Goal: Information Seeking & Learning: Compare options

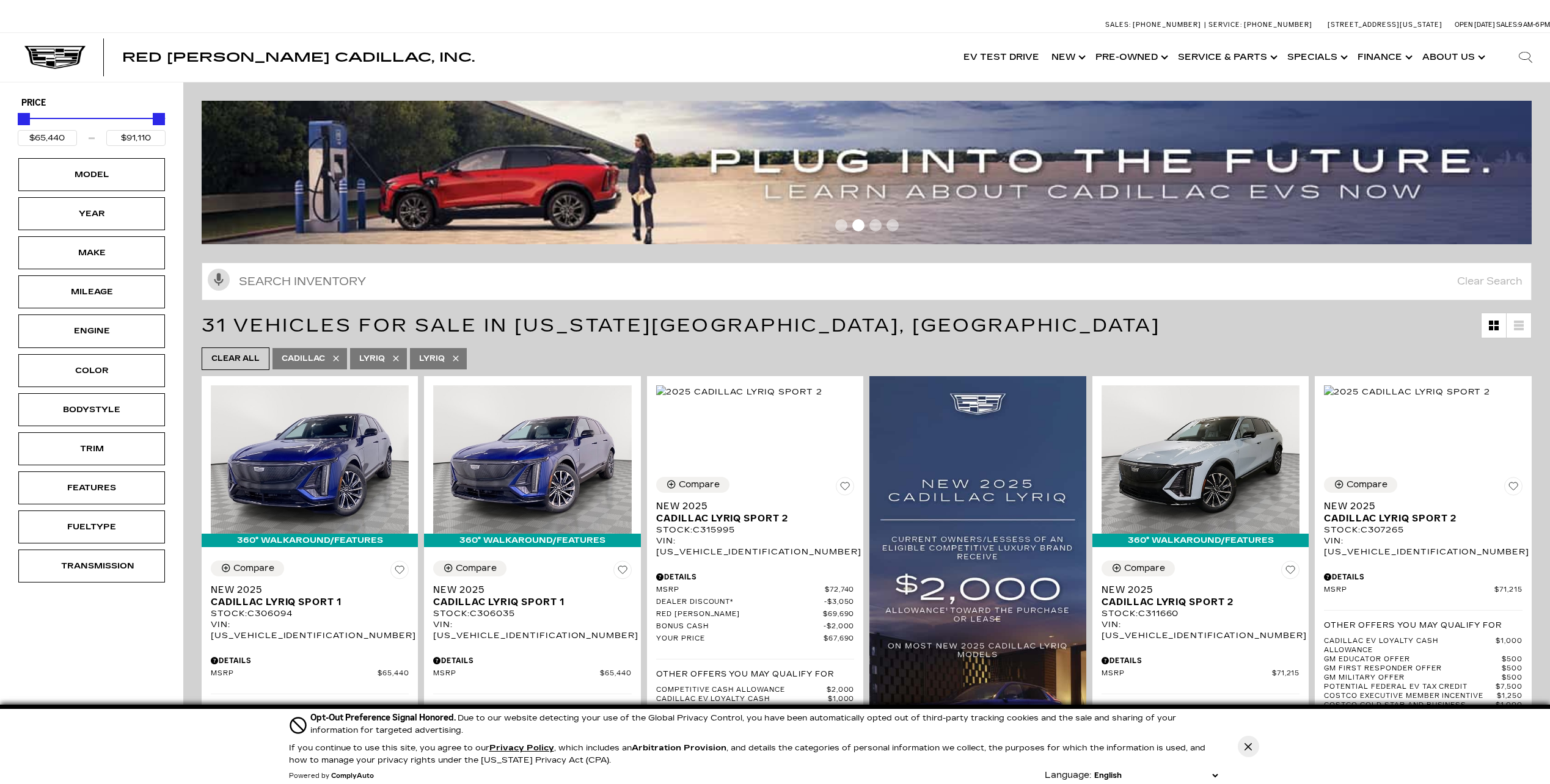
click at [847, 224] on span "Go to slide 1" at bounding box center [841, 225] width 12 height 12
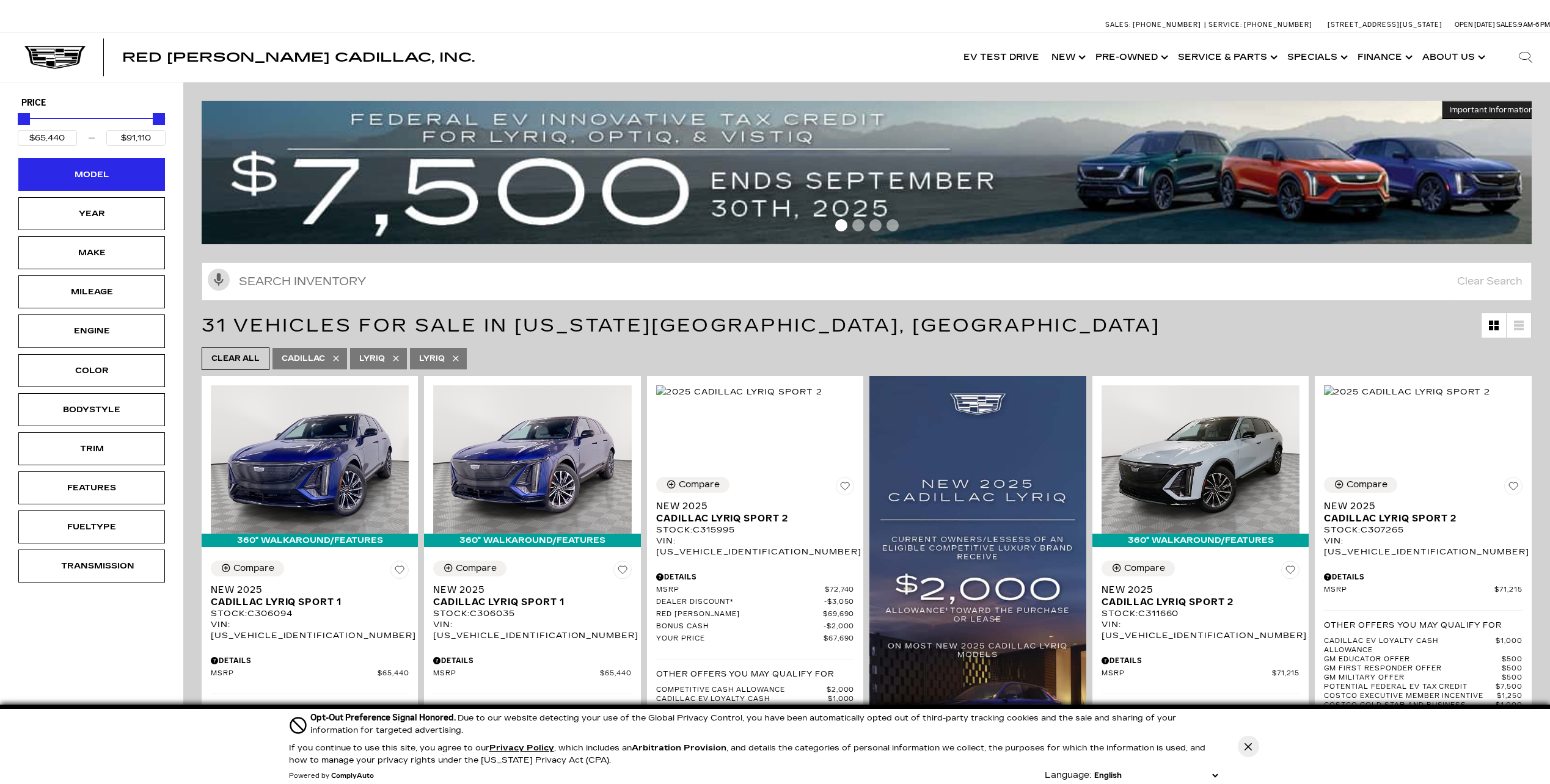
click at [96, 180] on div "Model" at bounding box center [91, 174] width 61 height 13
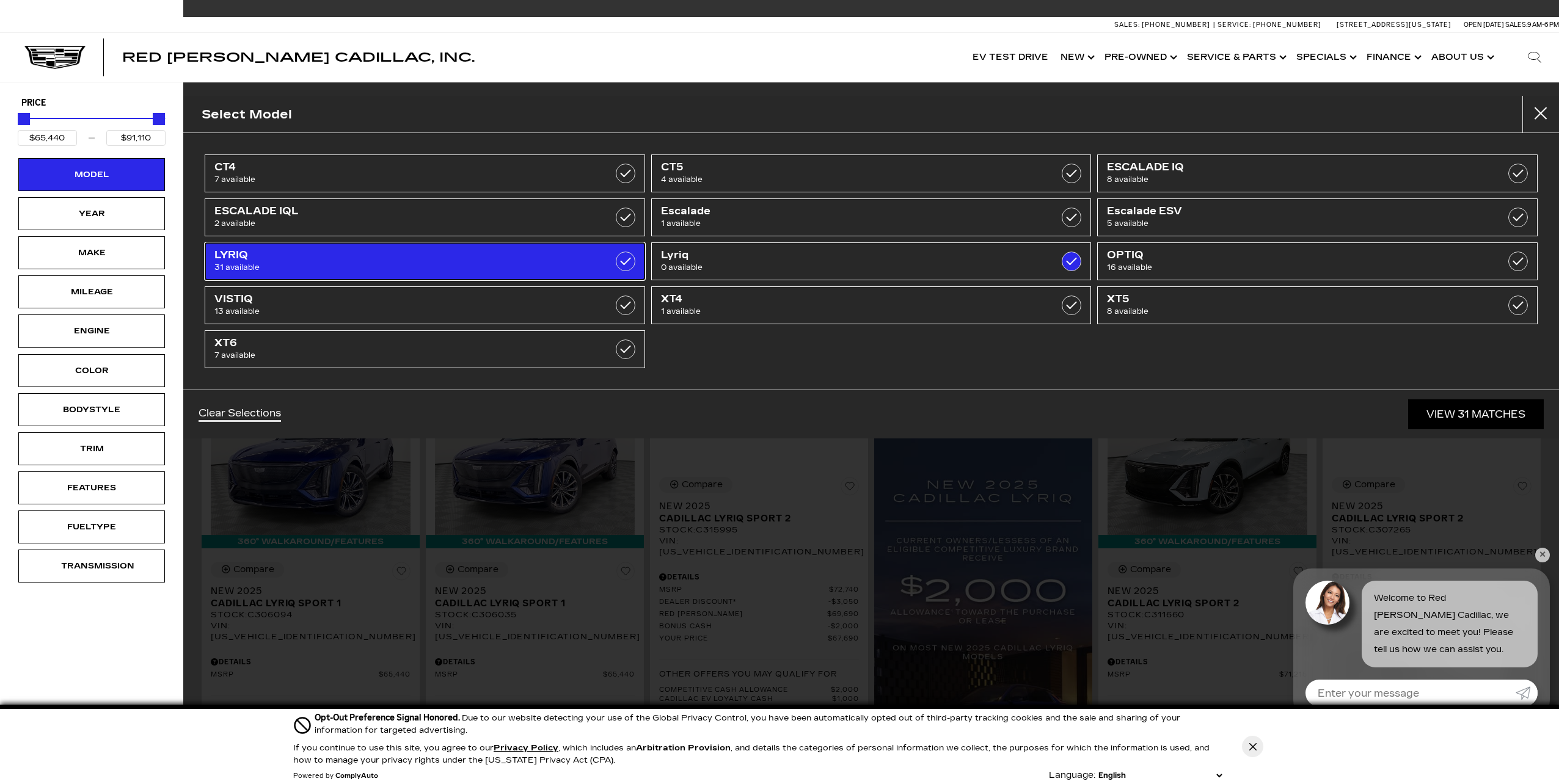
click at [628, 258] on label at bounding box center [625, 261] width 19 height 19
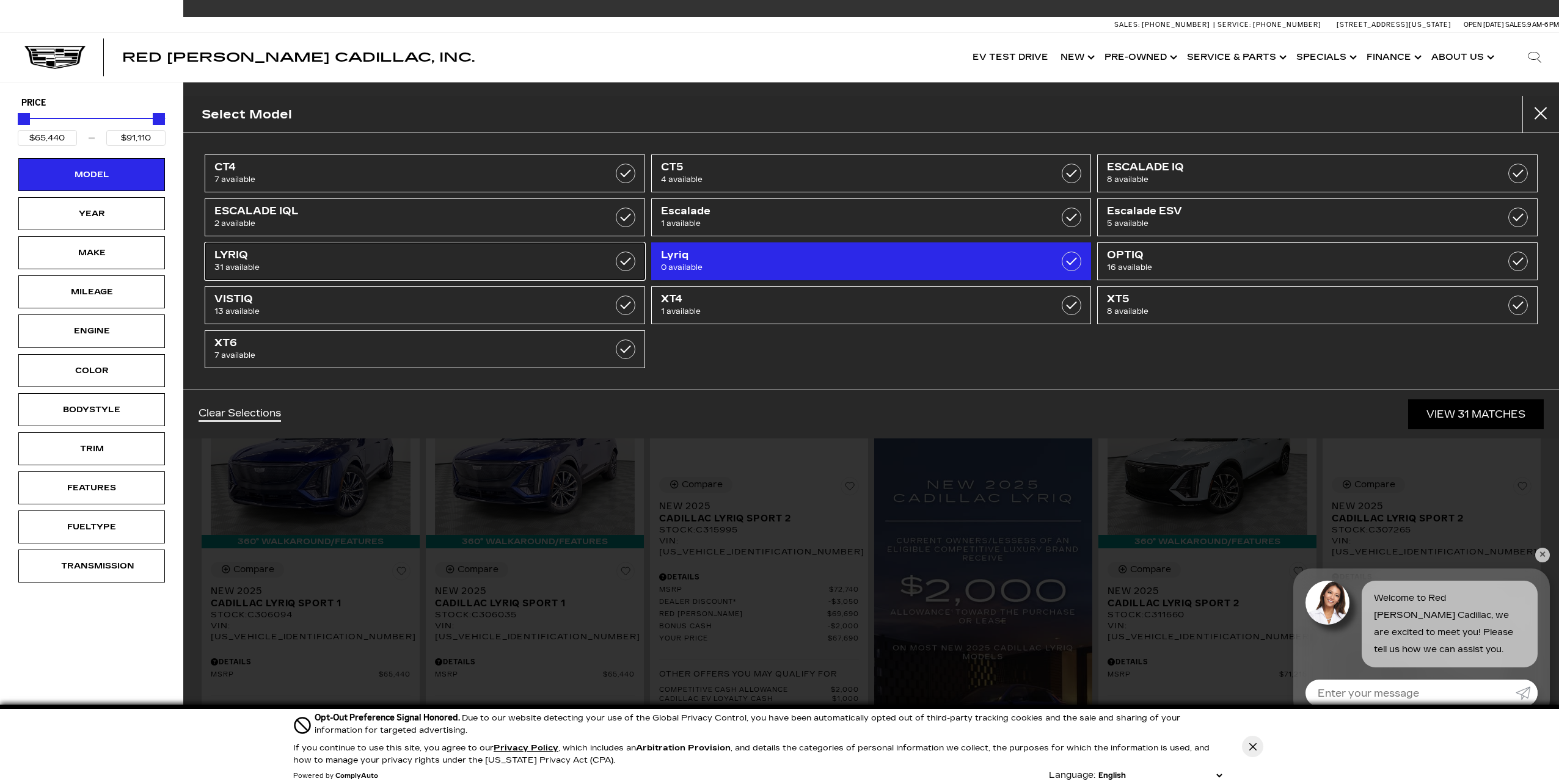
checkbox input "false"
click at [1072, 264] on label at bounding box center [1071, 261] width 19 height 19
type input "$45,985"
type input "$178,745"
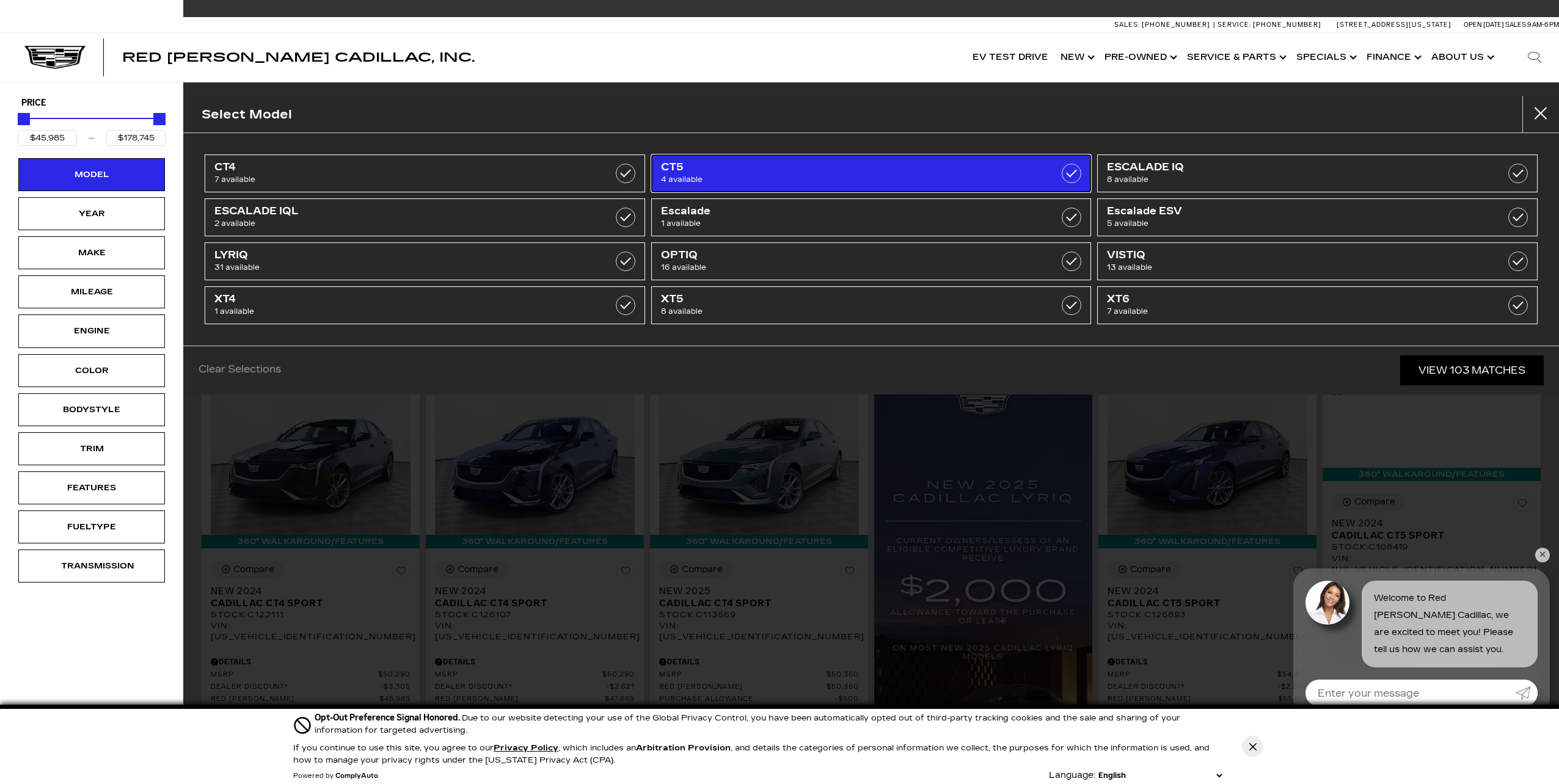
click at [918, 180] on span "4 available" at bounding box center [839, 180] width 357 height 12
type input "$50,467"
type input "$56,635"
checkbox input "true"
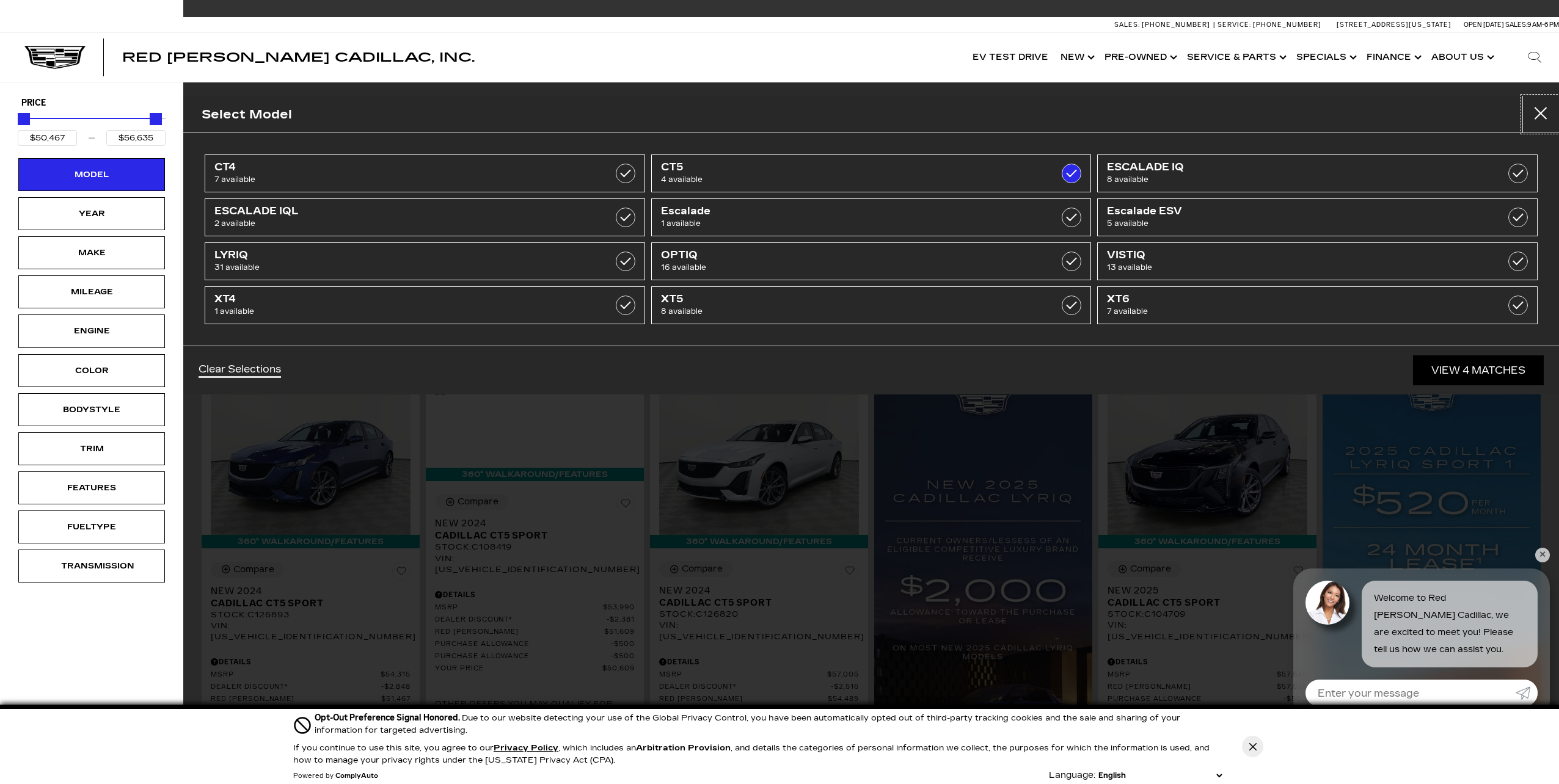
click at [1546, 107] on button "Close" at bounding box center [1540, 114] width 37 height 37
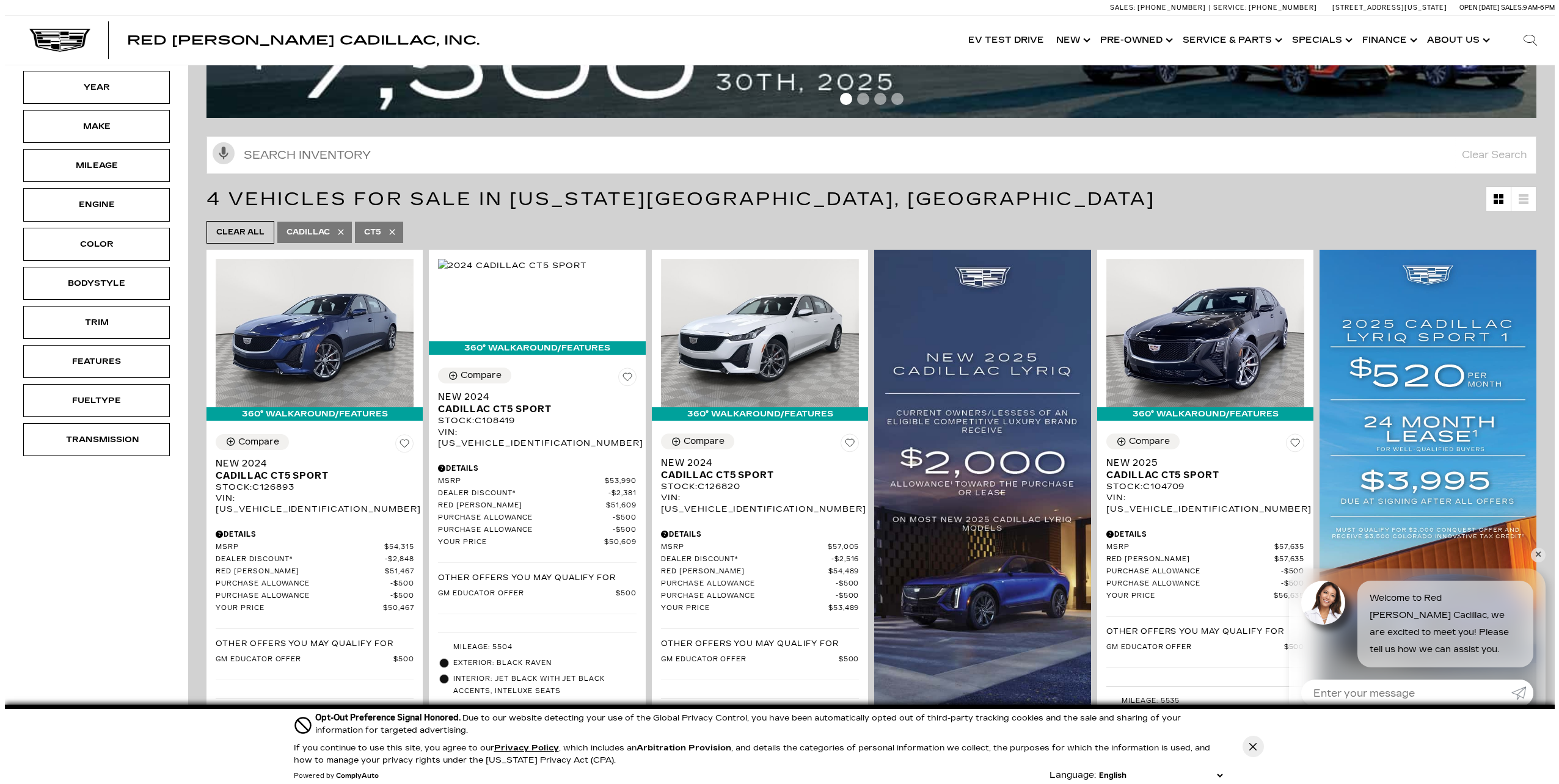
scroll to position [122, 0]
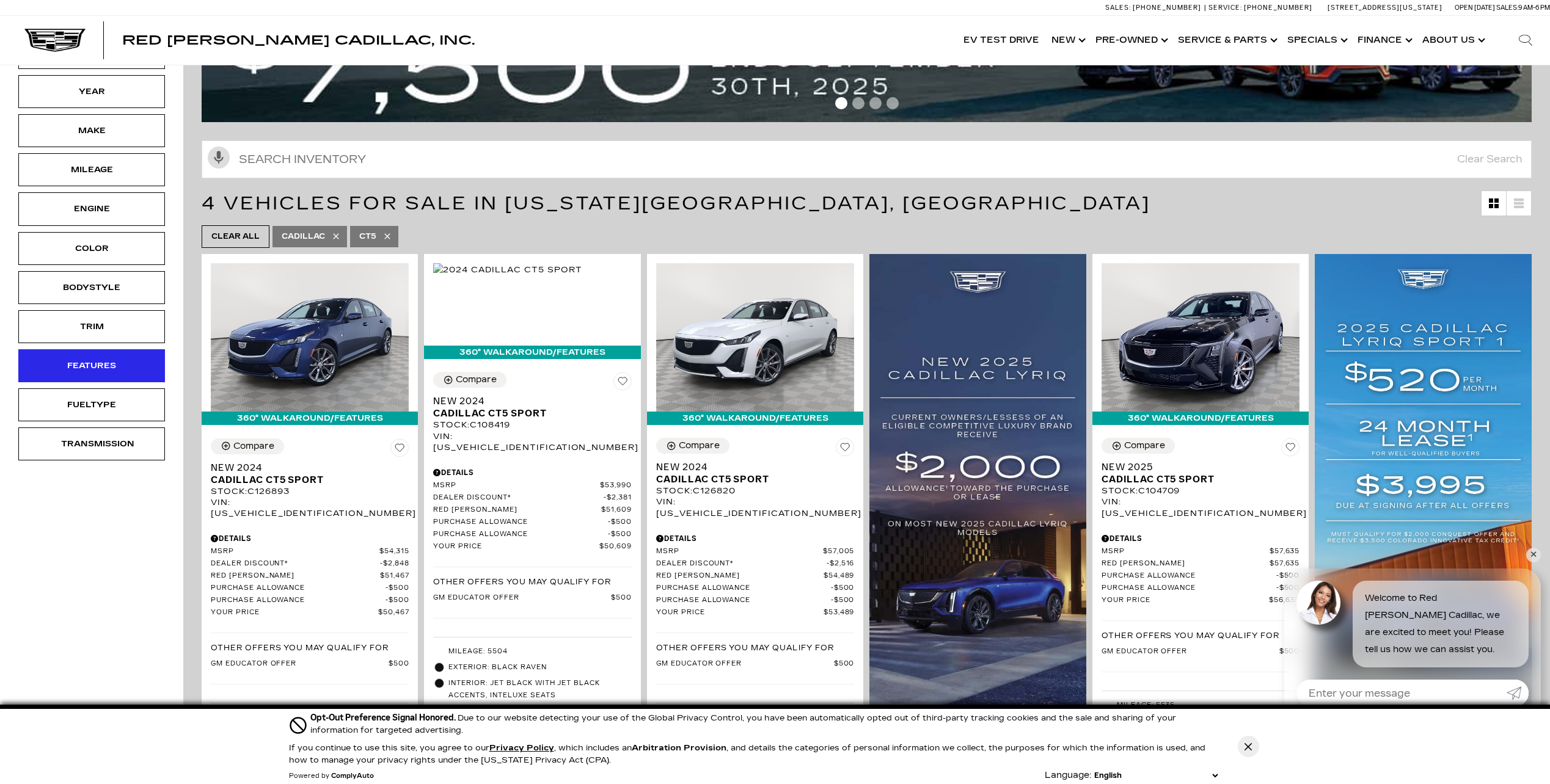
click at [123, 365] on div "Features" at bounding box center [92, 365] width 147 height 33
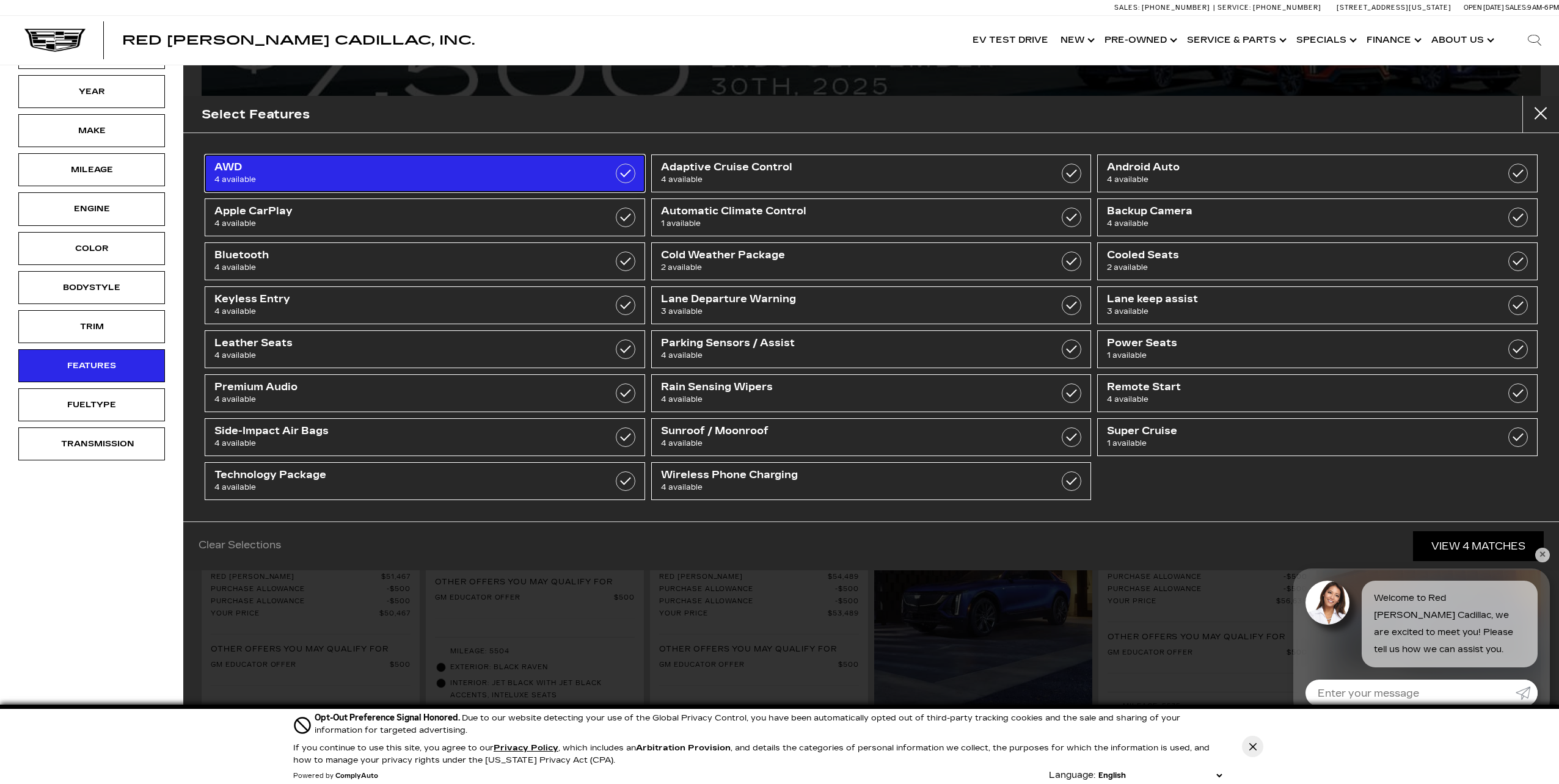
click at [595, 182] on link "AWD 4 available" at bounding box center [424, 173] width 440 height 38
checkbox input "true"
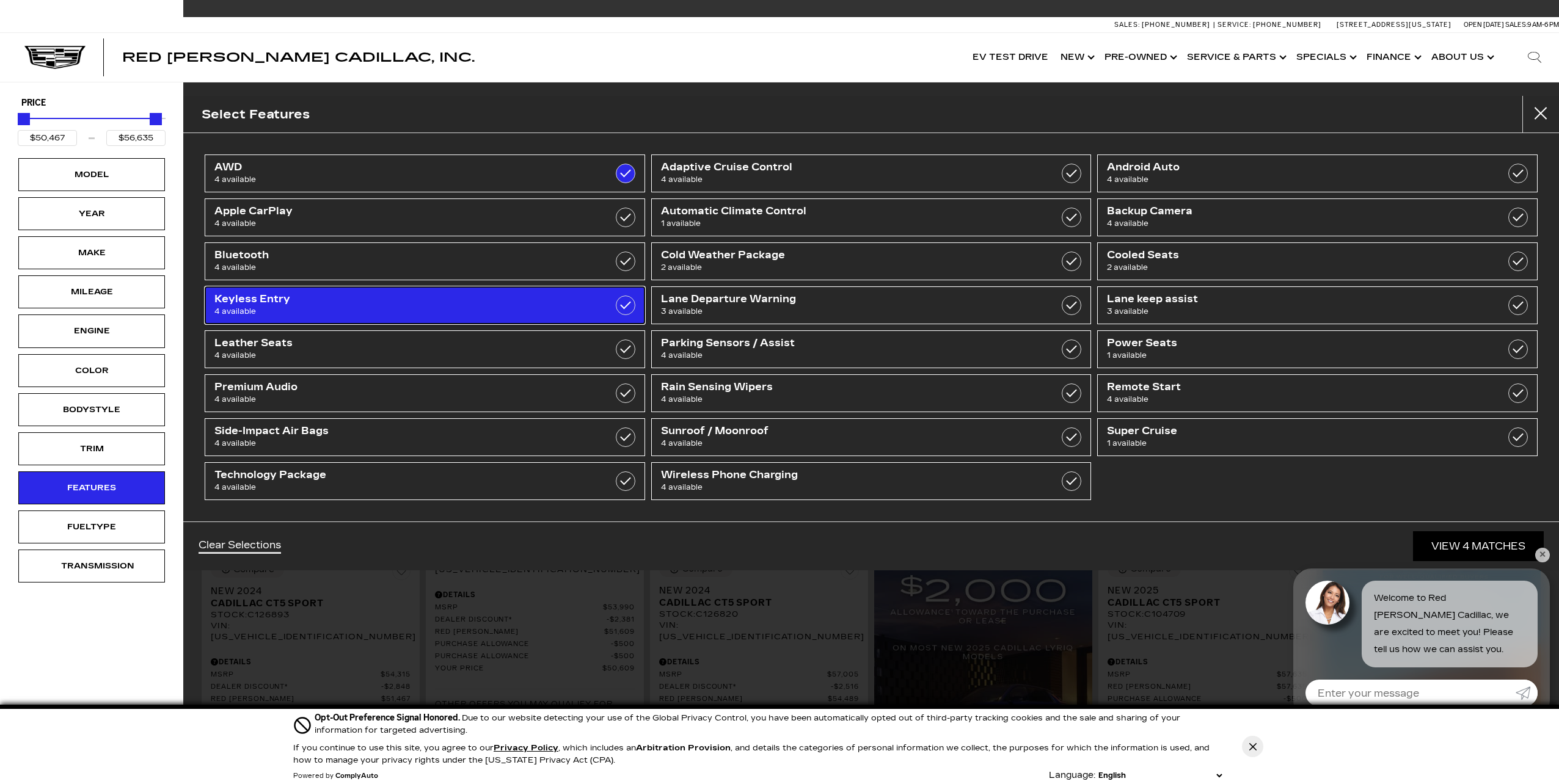
click at [497, 304] on span "Keyless Entry" at bounding box center [392, 299] width 357 height 12
checkbox input "true"
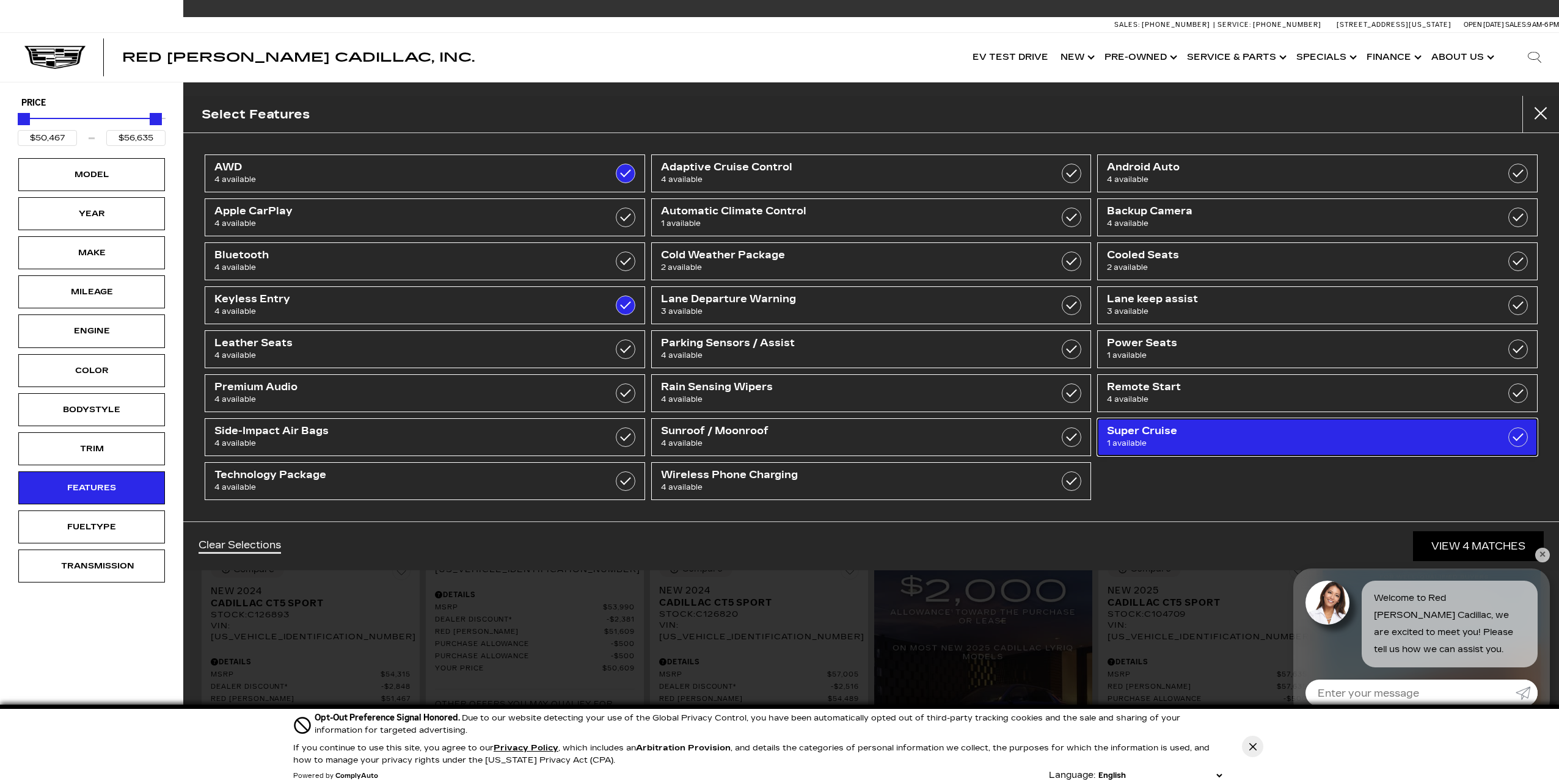
click at [1211, 433] on span "Super Cruise" at bounding box center [1285, 431] width 357 height 12
type input "$56,635"
checkbox input "true"
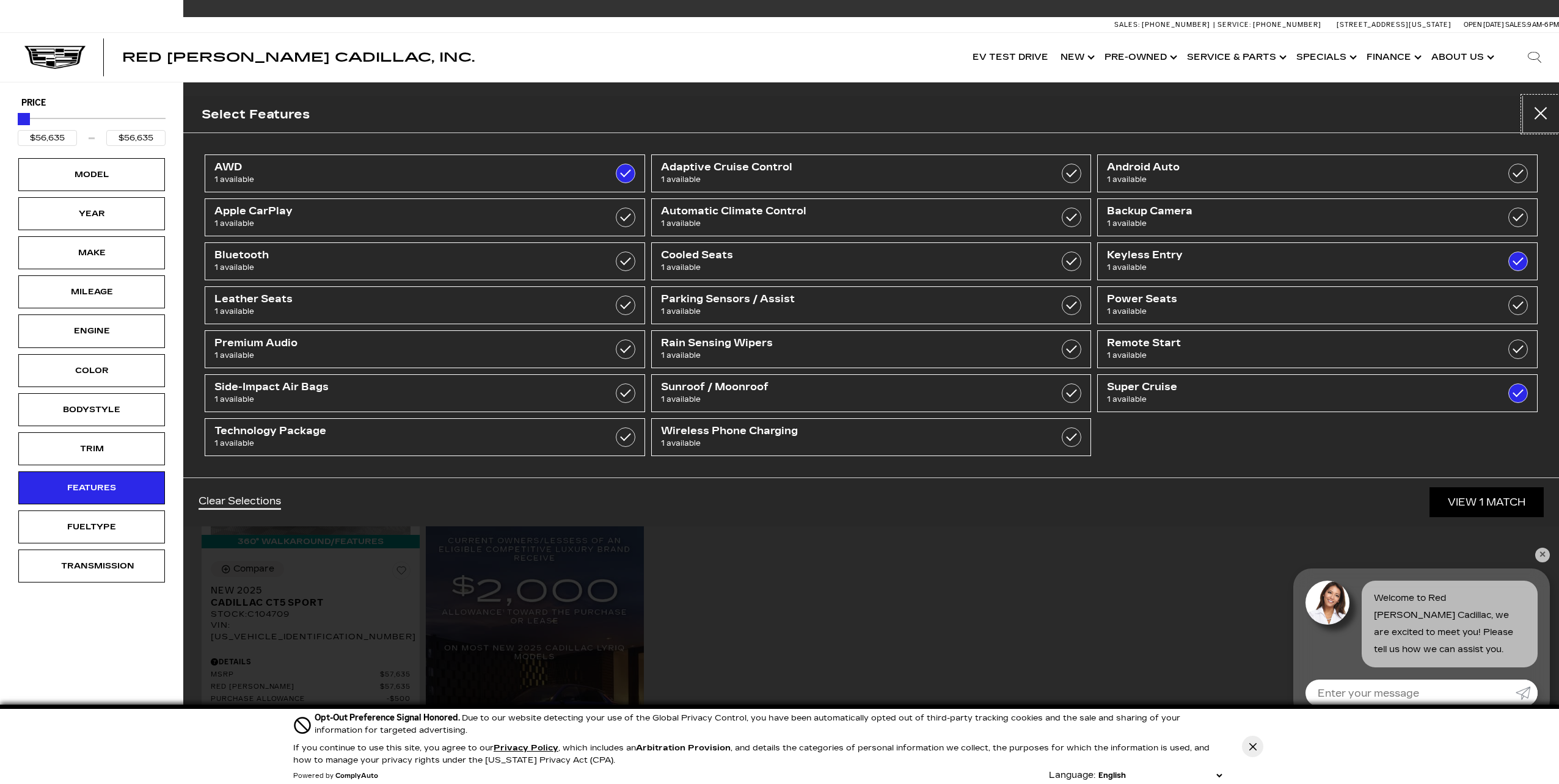
click at [1535, 115] on button "Close" at bounding box center [1540, 114] width 37 height 37
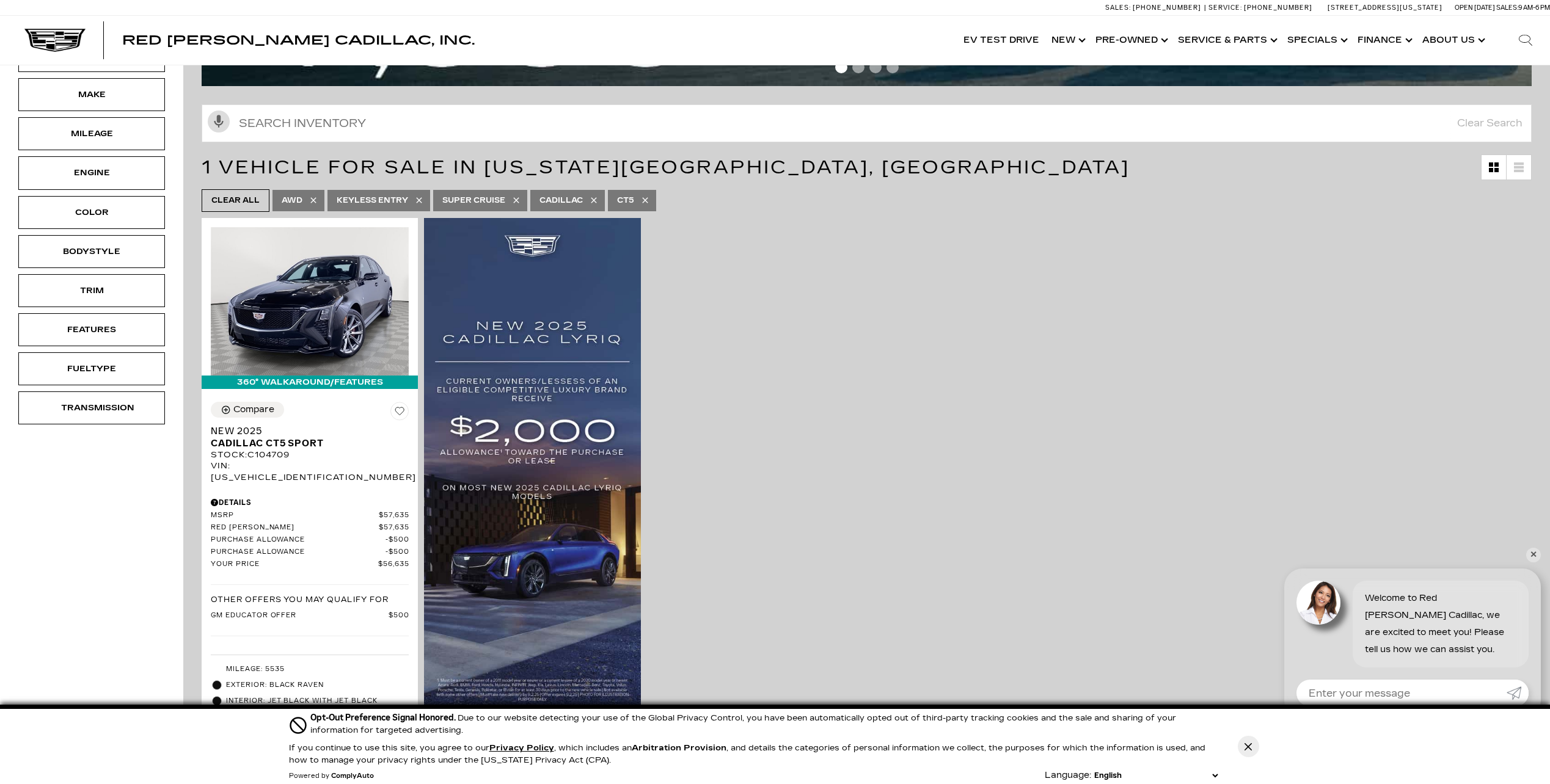
scroll to position [183, 0]
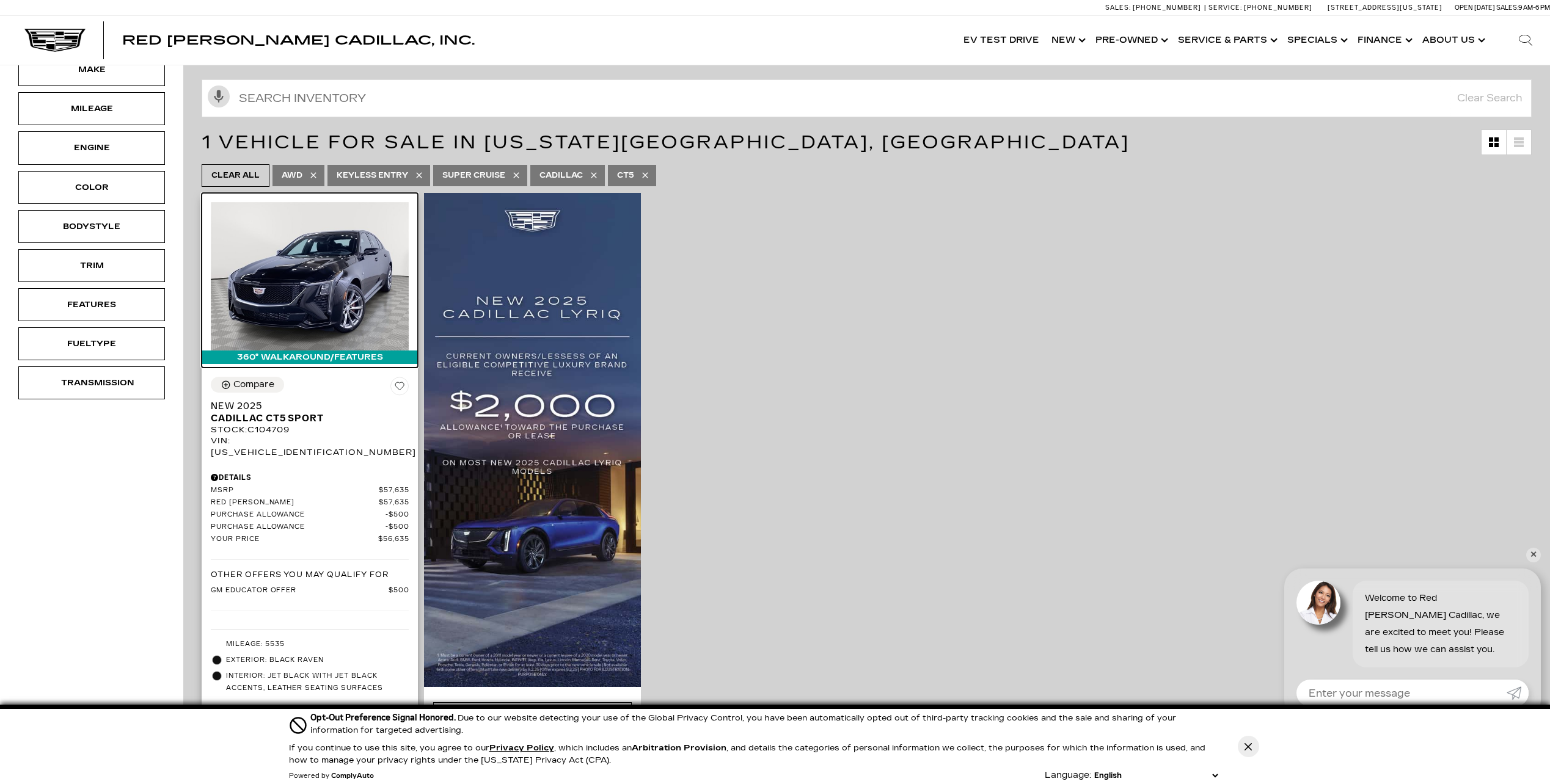
click at [274, 271] on img at bounding box center [309, 276] width 198 height 148
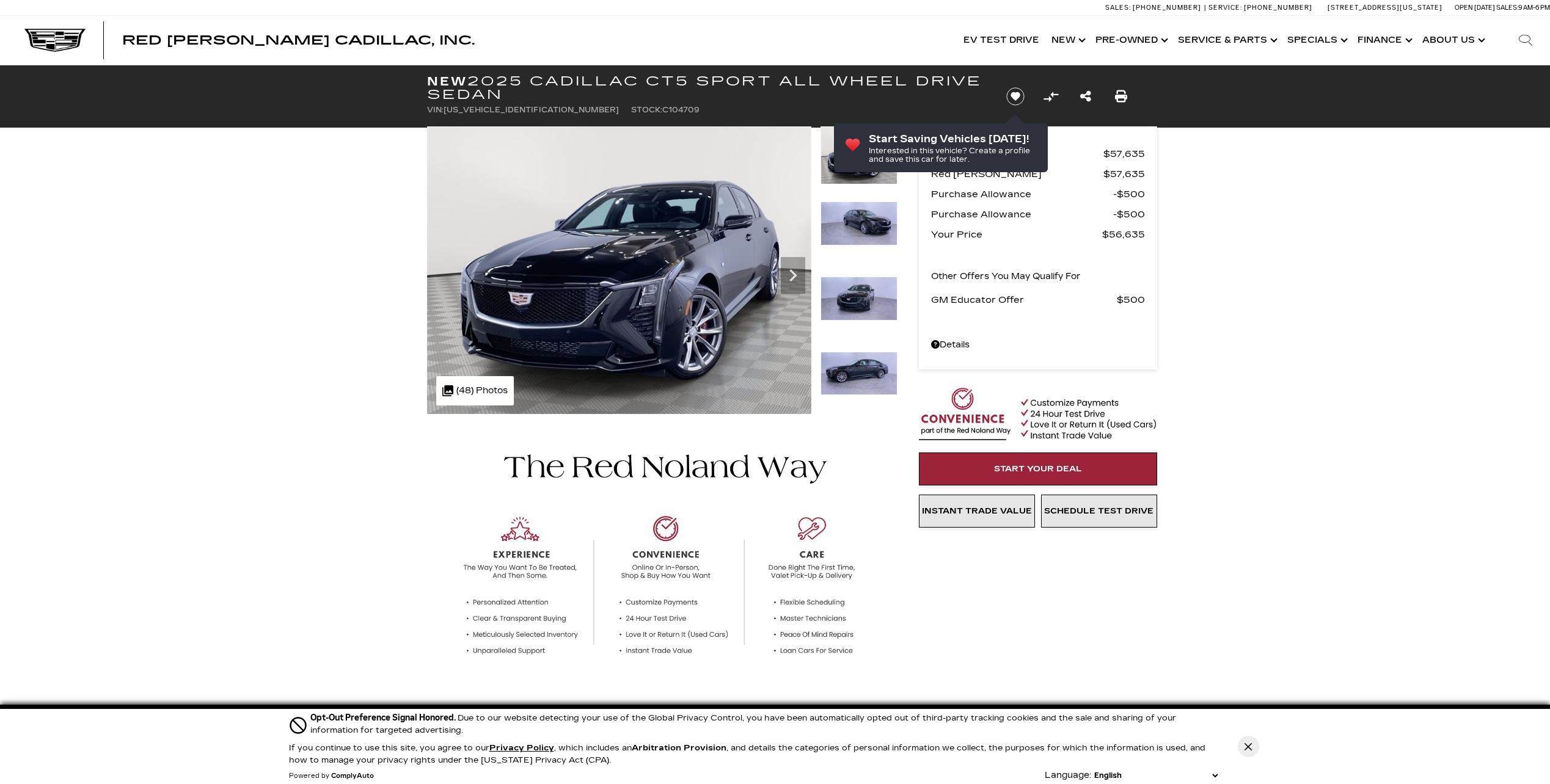
click at [800, 274] on icon "Next" at bounding box center [793, 275] width 25 height 25
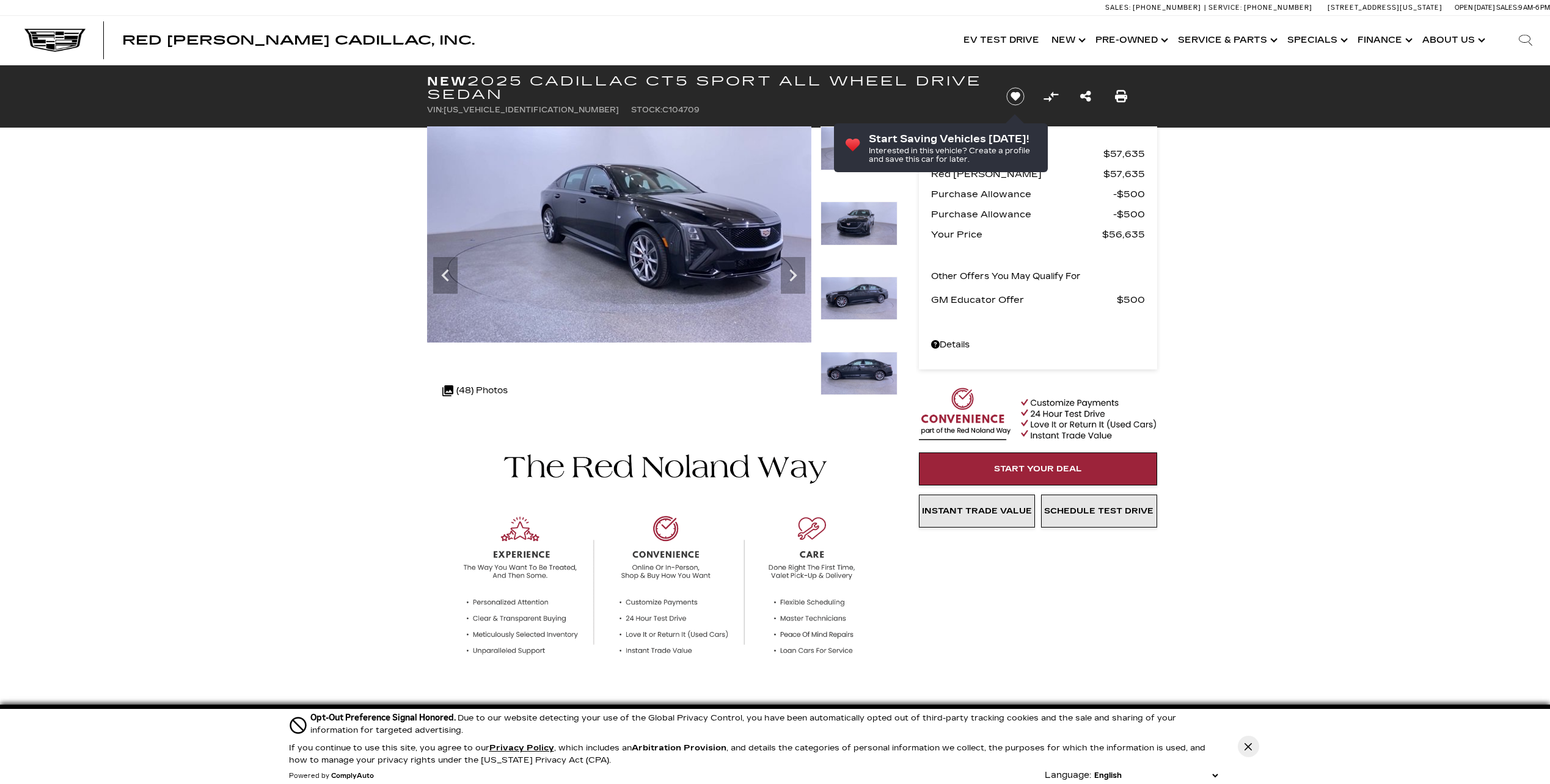
click at [800, 274] on icon "Next" at bounding box center [793, 275] width 25 height 25
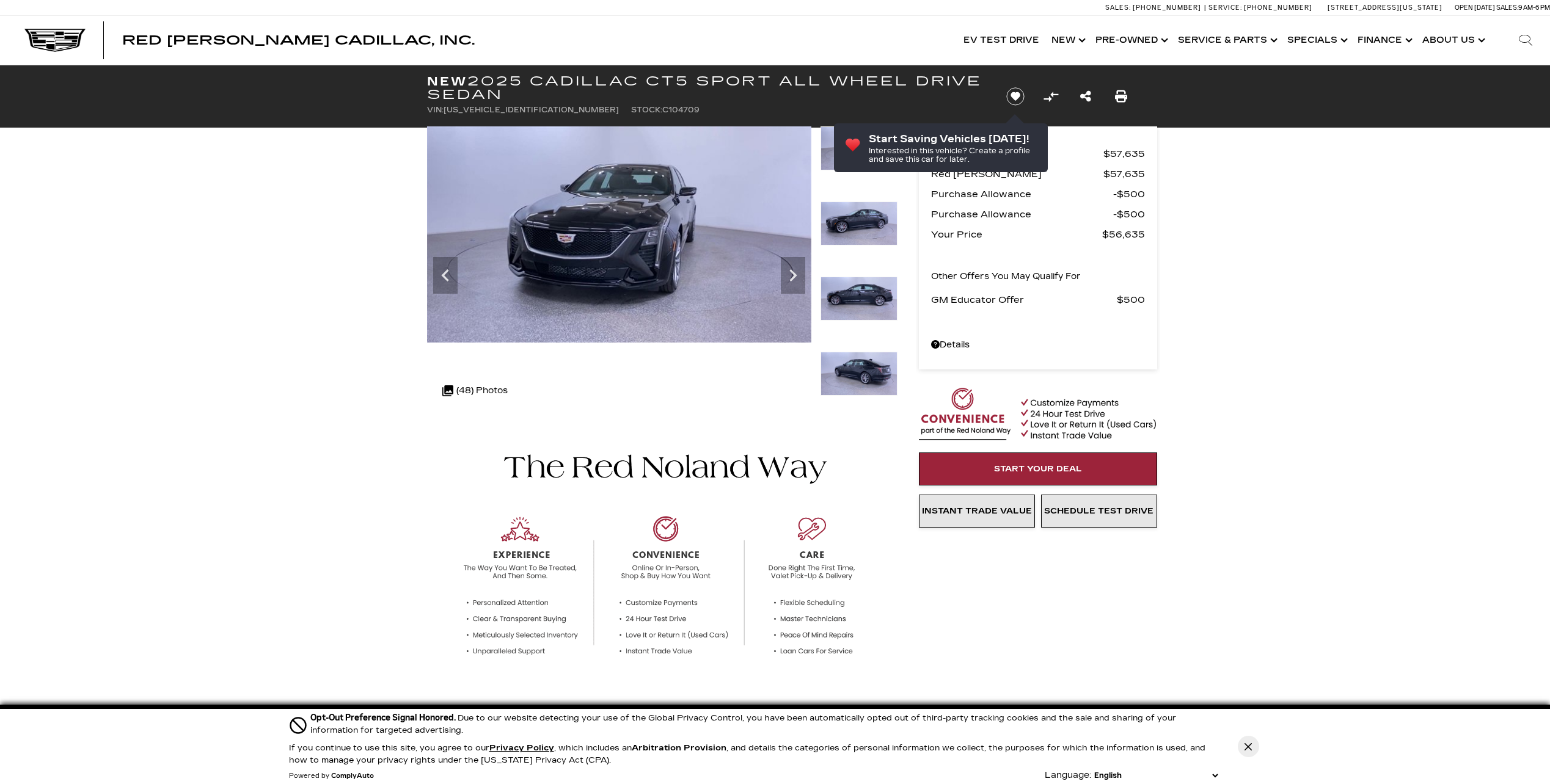
click at [800, 274] on icon "Next" at bounding box center [793, 275] width 25 height 25
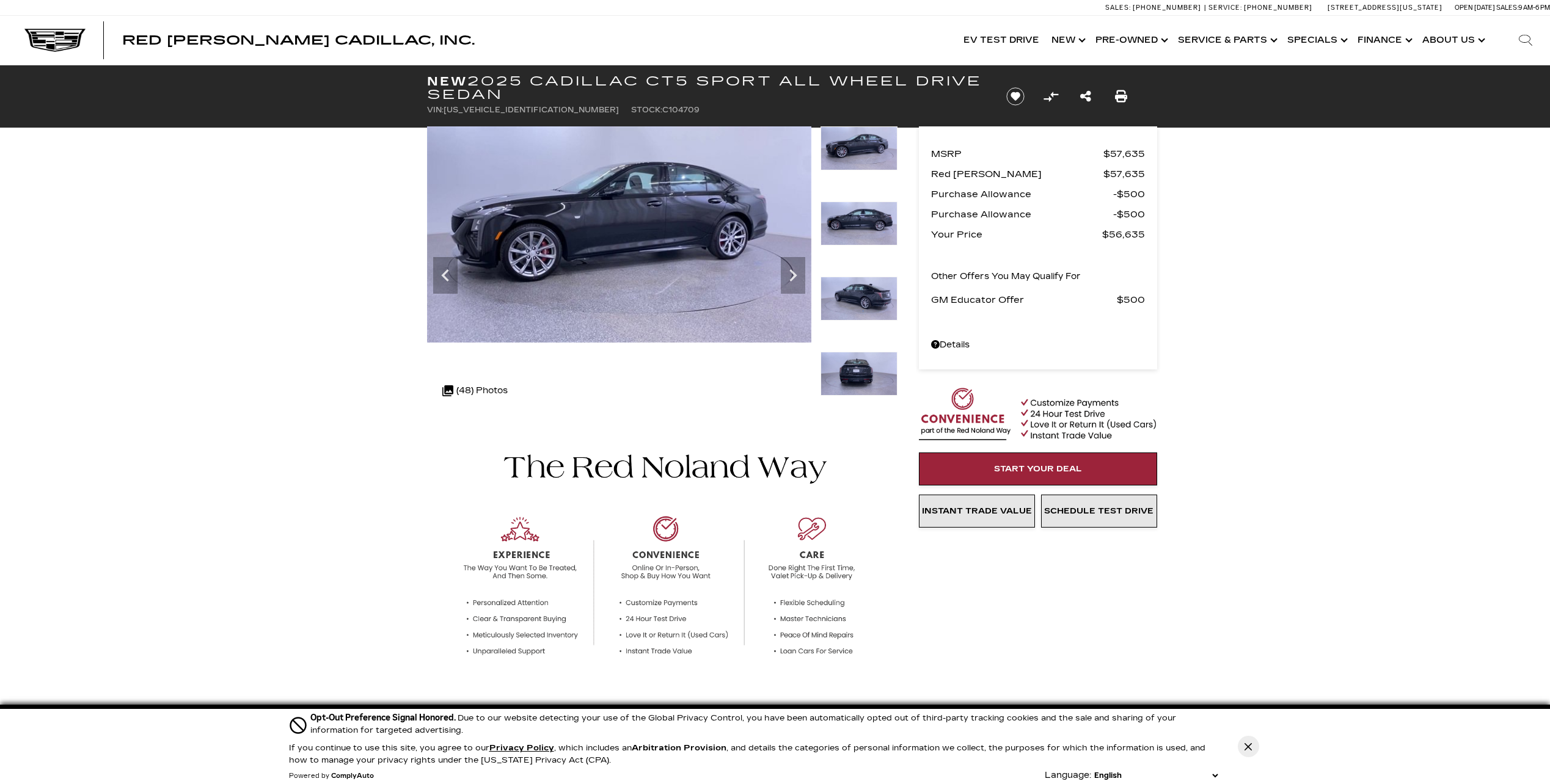
click at [800, 274] on icon "Next" at bounding box center [793, 275] width 25 height 25
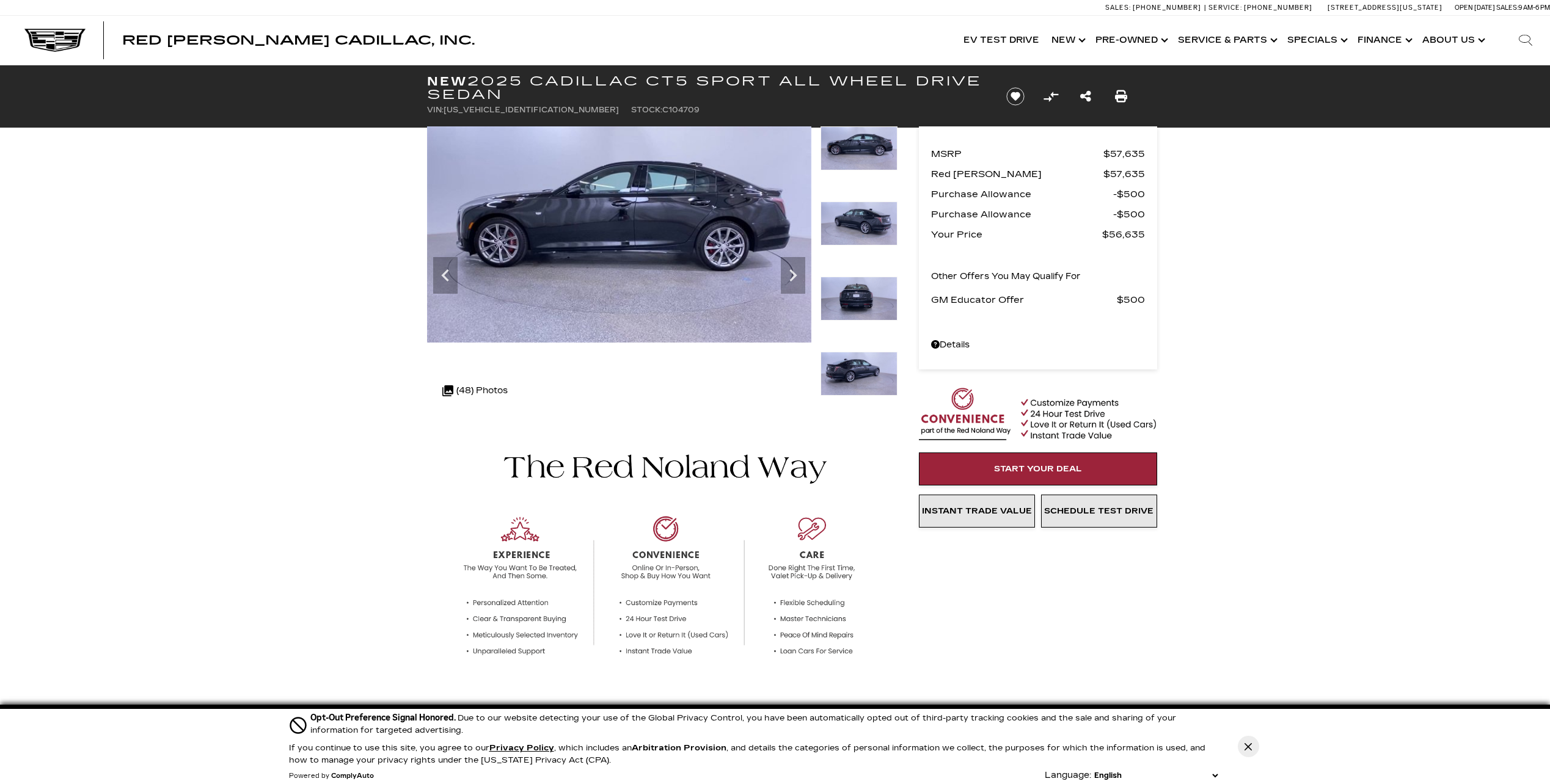
click at [800, 274] on icon "Next" at bounding box center [793, 275] width 25 height 25
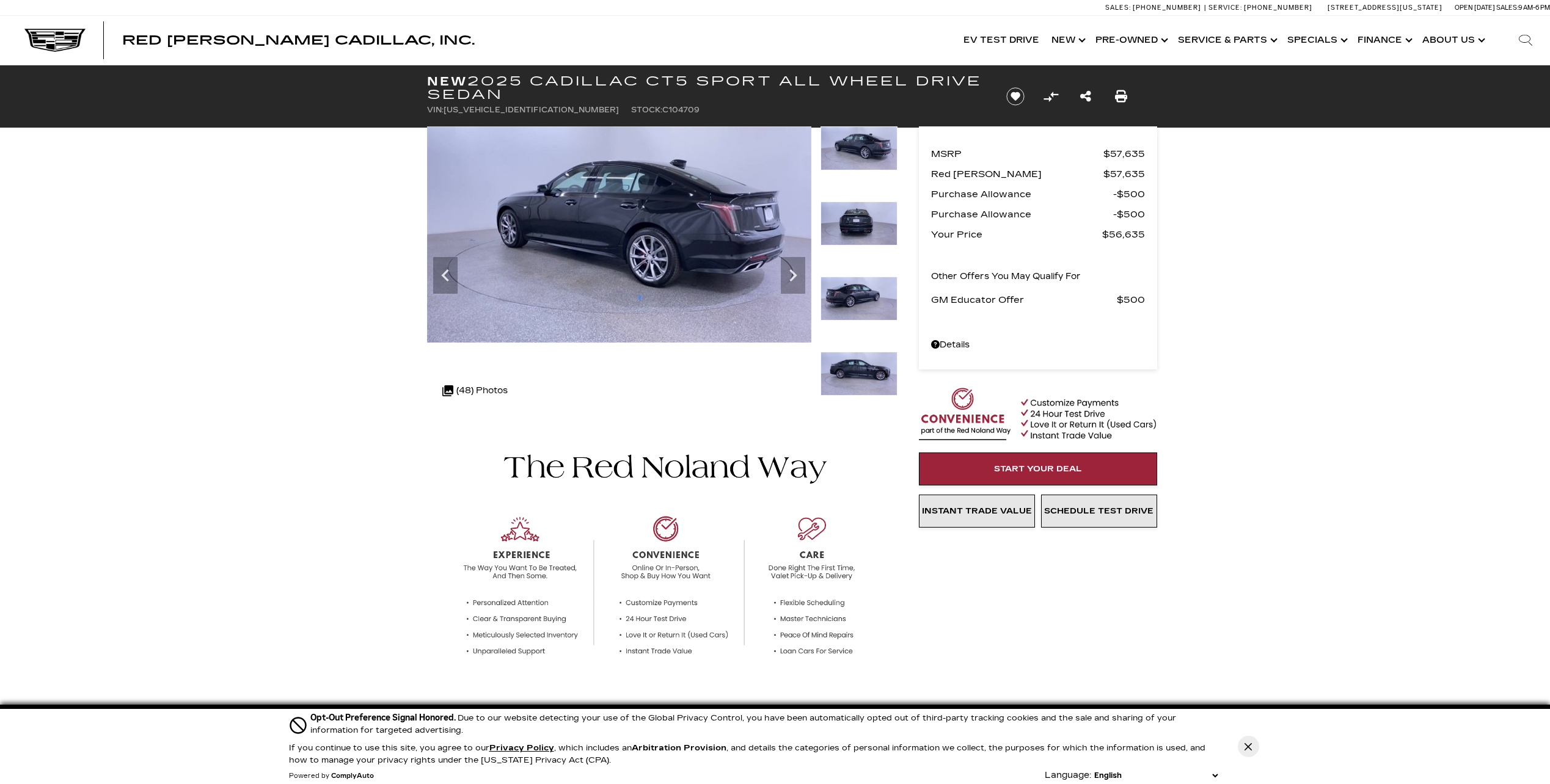
click at [800, 274] on icon "Next" at bounding box center [793, 275] width 25 height 25
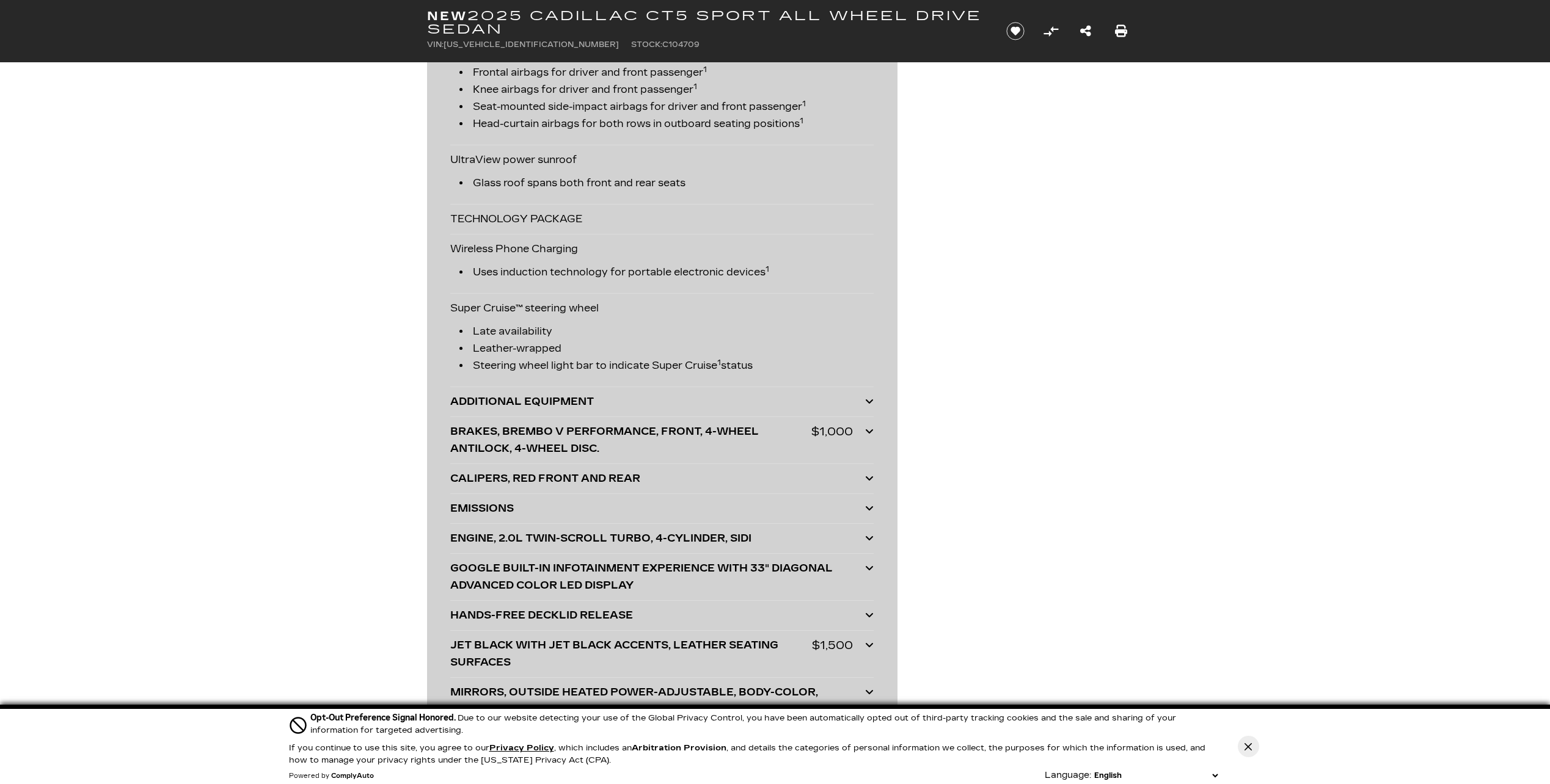
scroll to position [2809, 0]
click at [792, 409] on div "ADDITIONAL EQUIPMENT" at bounding box center [658, 400] width 415 height 17
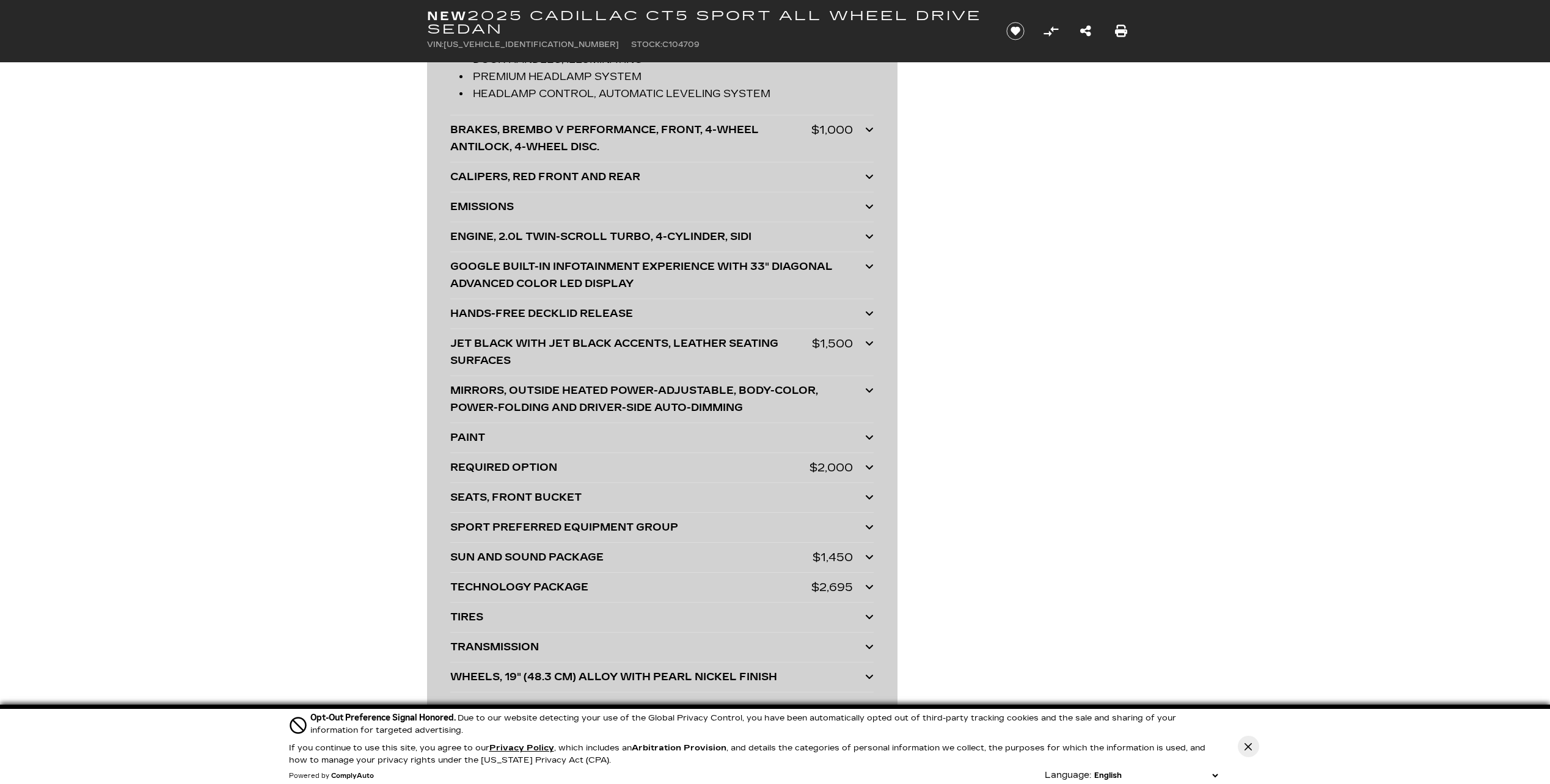
scroll to position [3420, 0]
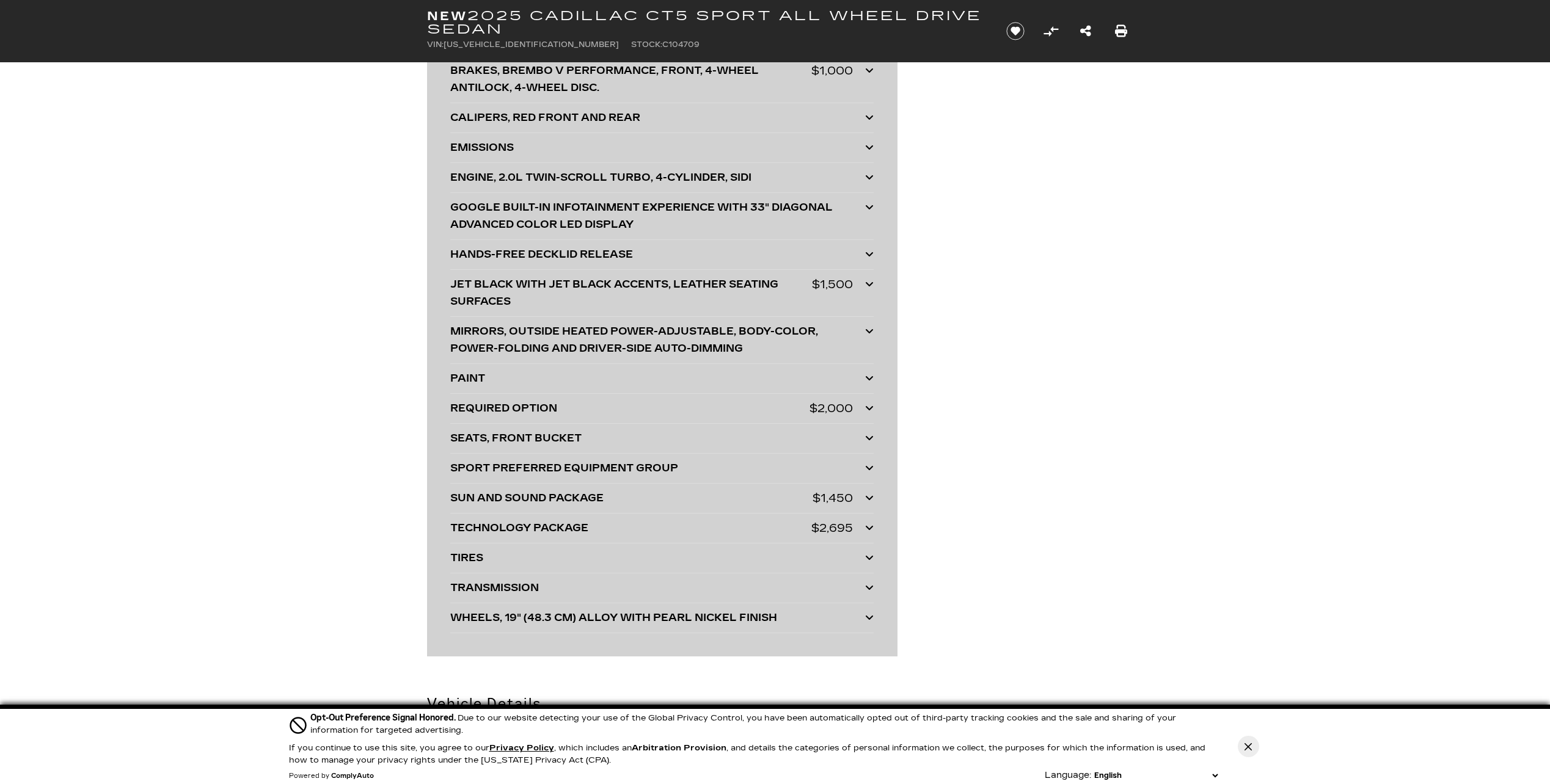
click at [777, 537] on div "TECHNOLOGY PACKAGE" at bounding box center [631, 528] width 361 height 17
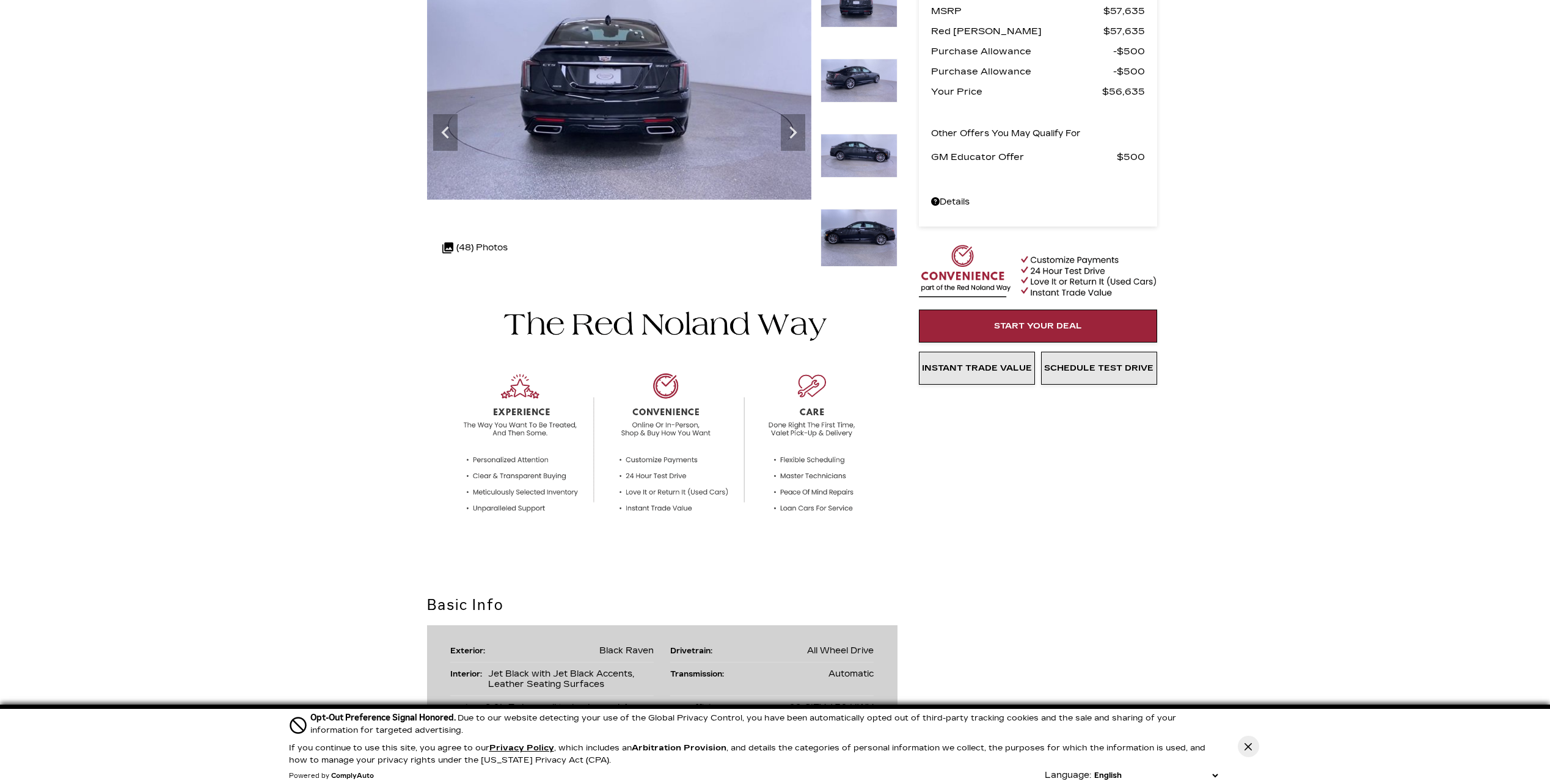
scroll to position [0, 0]
